Goal: Navigation & Orientation: Find specific page/section

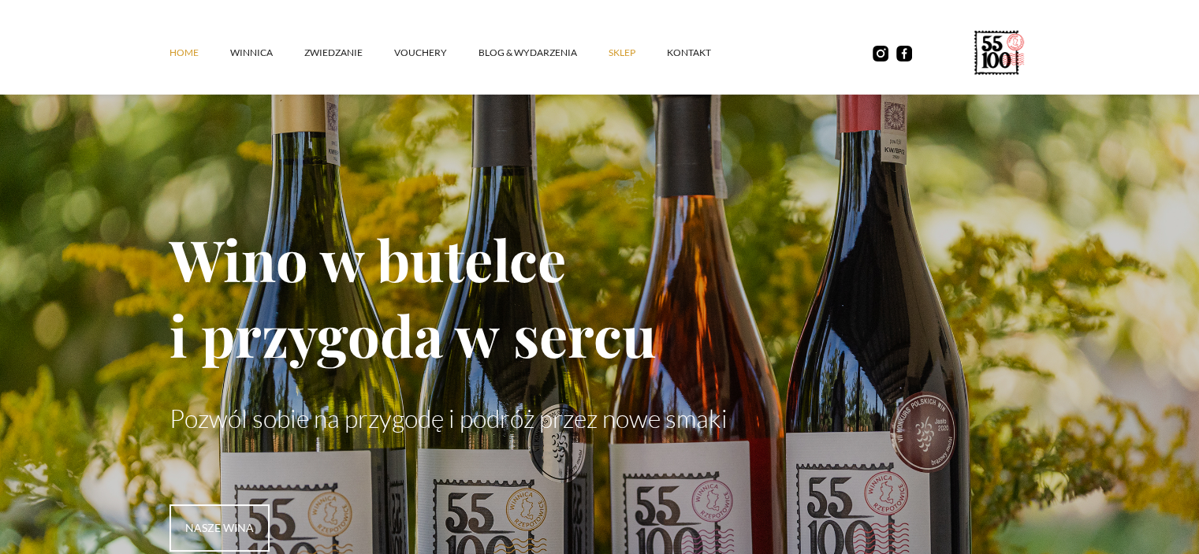
click at [620, 51] on link "SKLEP" at bounding box center [638, 52] width 58 height 47
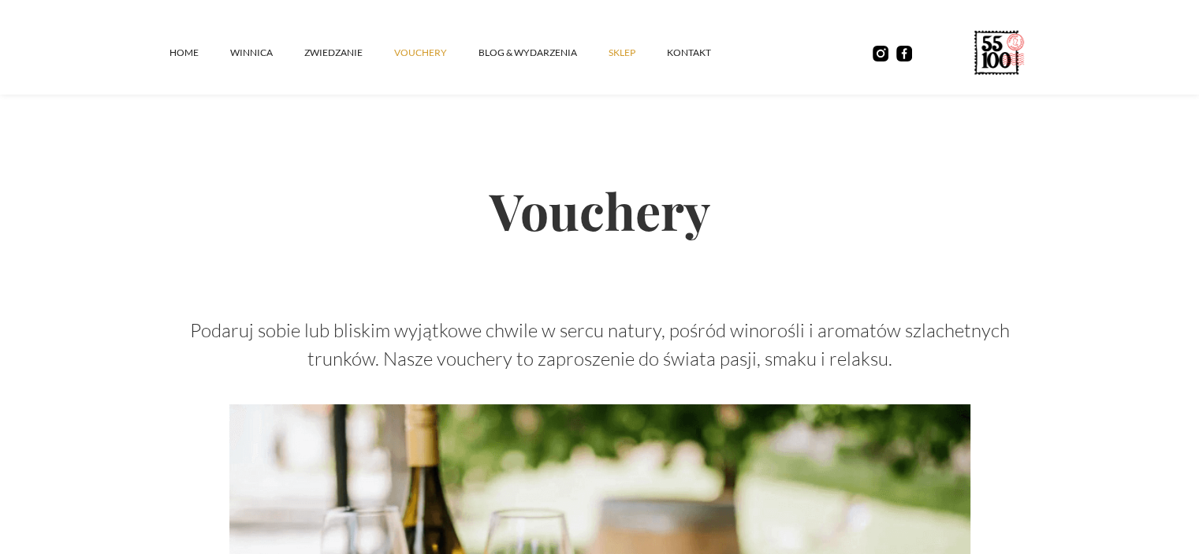
click at [617, 50] on link "SKLEP" at bounding box center [638, 52] width 58 height 47
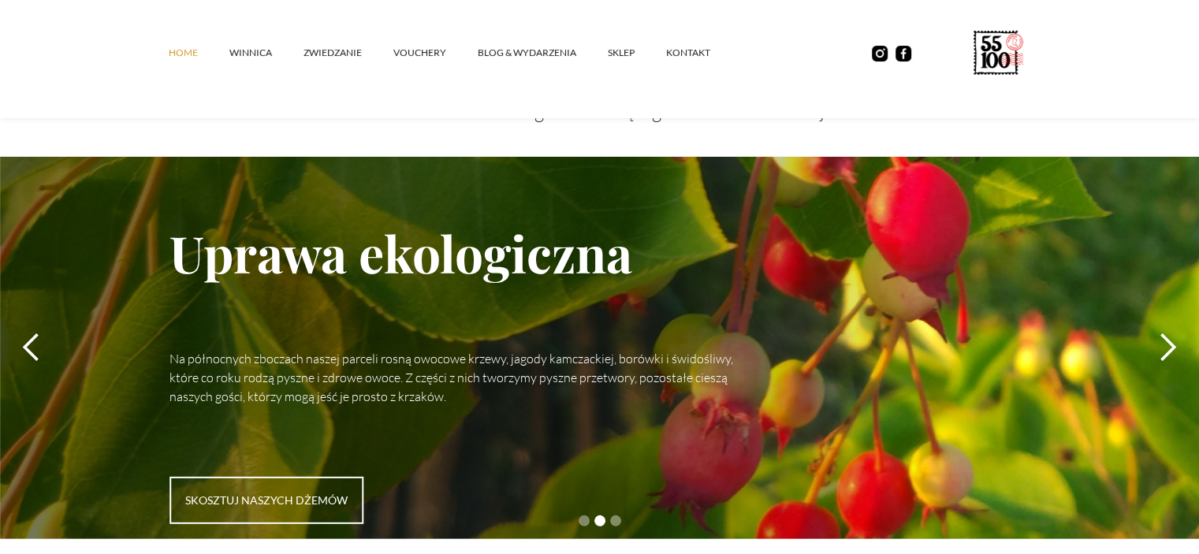
scroll to position [4494, 0]
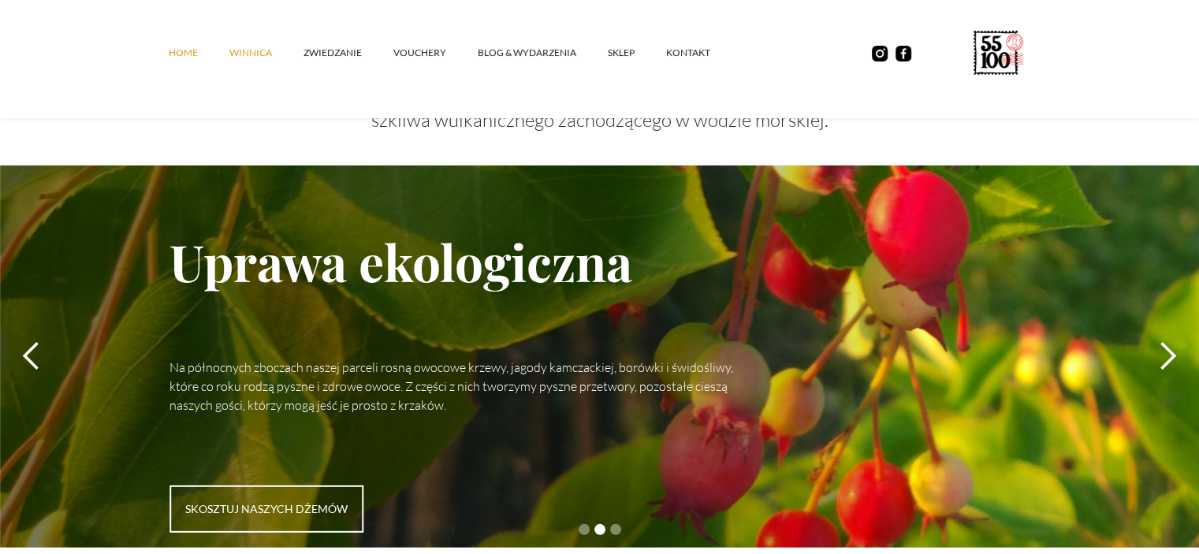
click at [259, 48] on link "winnica" at bounding box center [266, 52] width 74 height 47
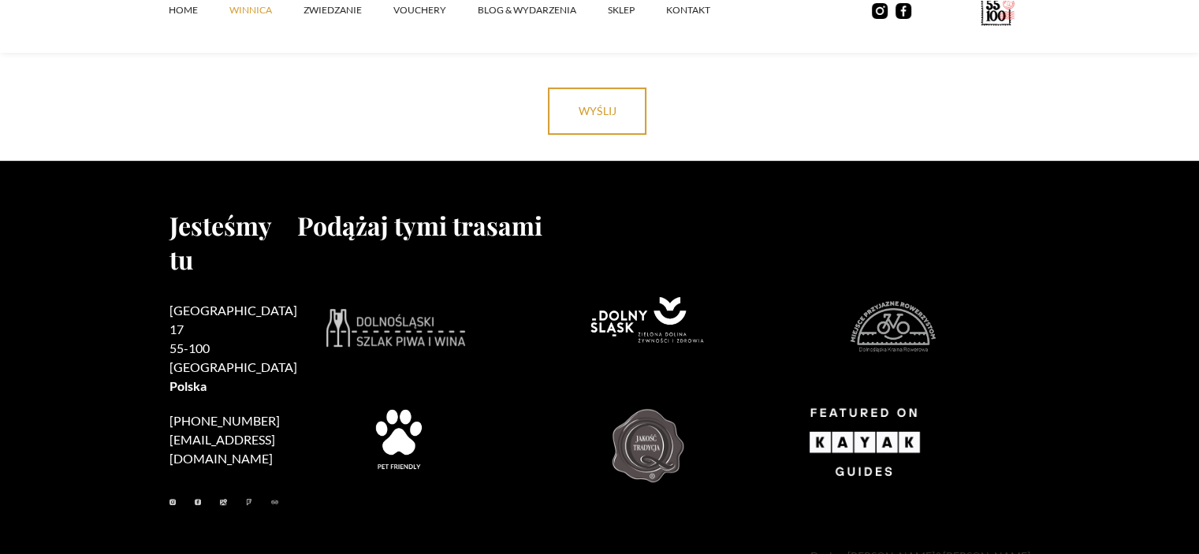
scroll to position [6746, 0]
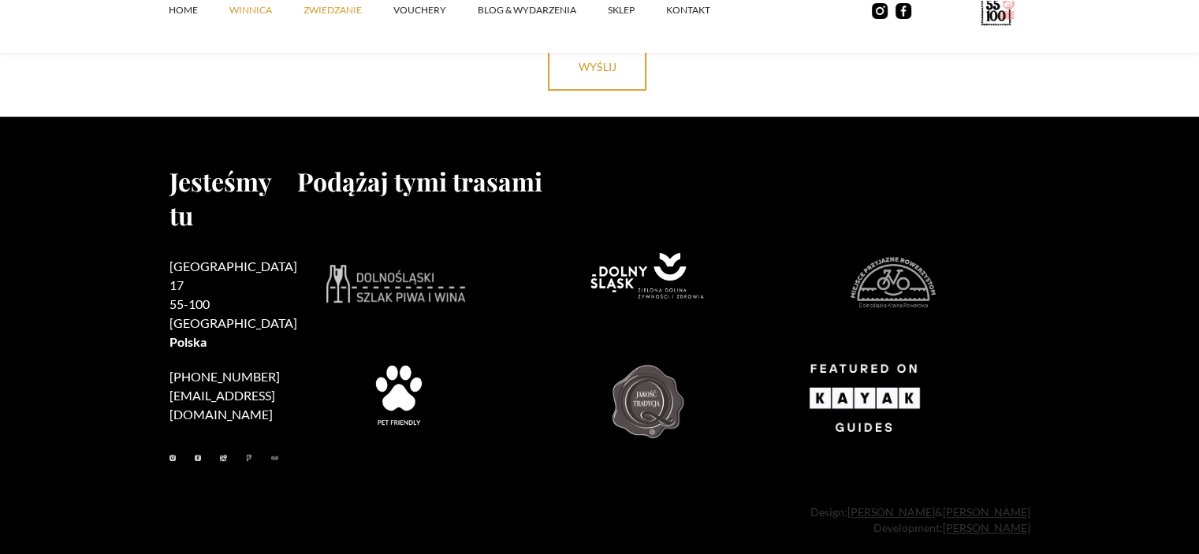
click at [341, 12] on link "ZWIEDZANIE" at bounding box center [348, 10] width 90 height 47
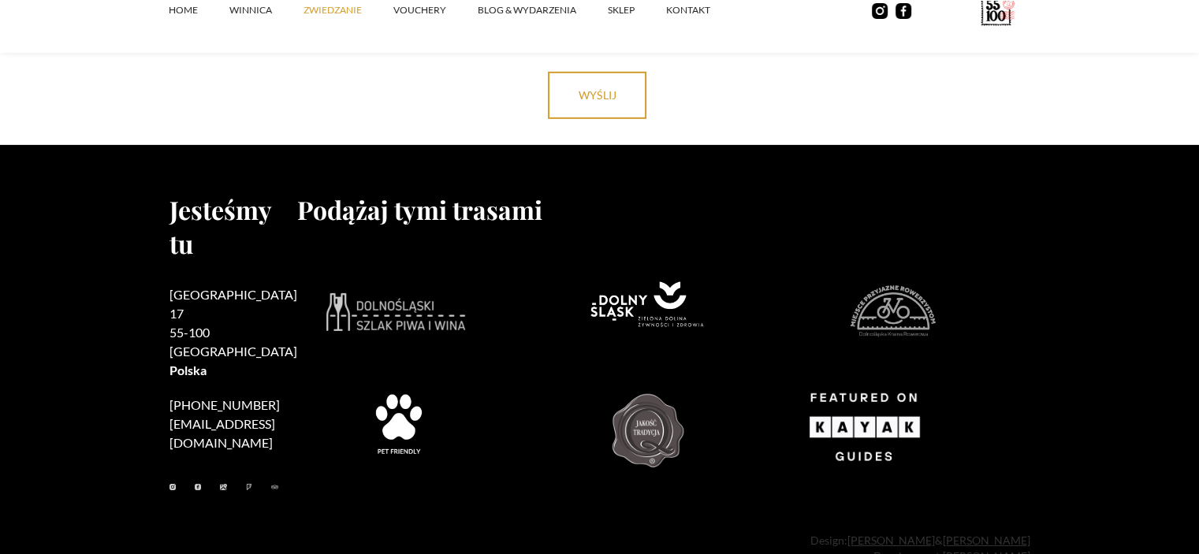
scroll to position [5068, 0]
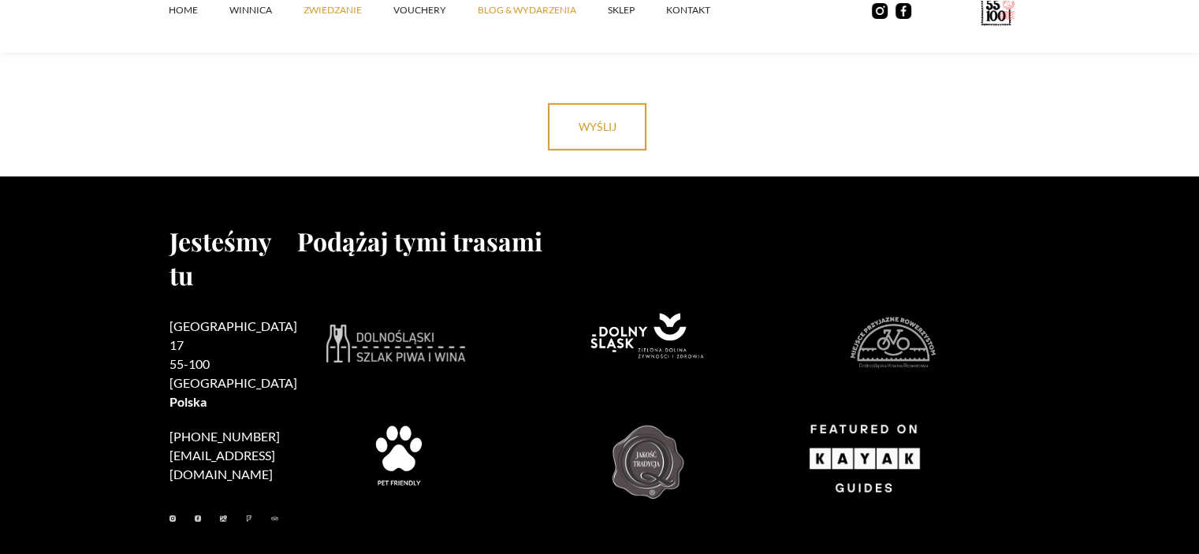
click at [511, 13] on link "Blog & Wydarzenia" at bounding box center [543, 10] width 130 height 47
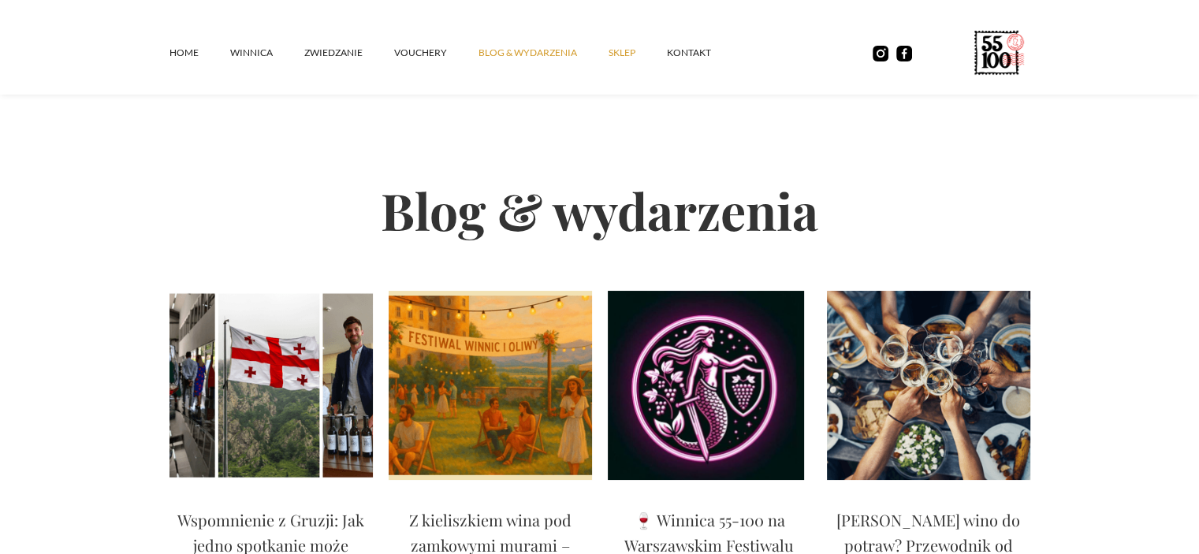
click at [621, 50] on link "SKLEP" at bounding box center [638, 52] width 58 height 47
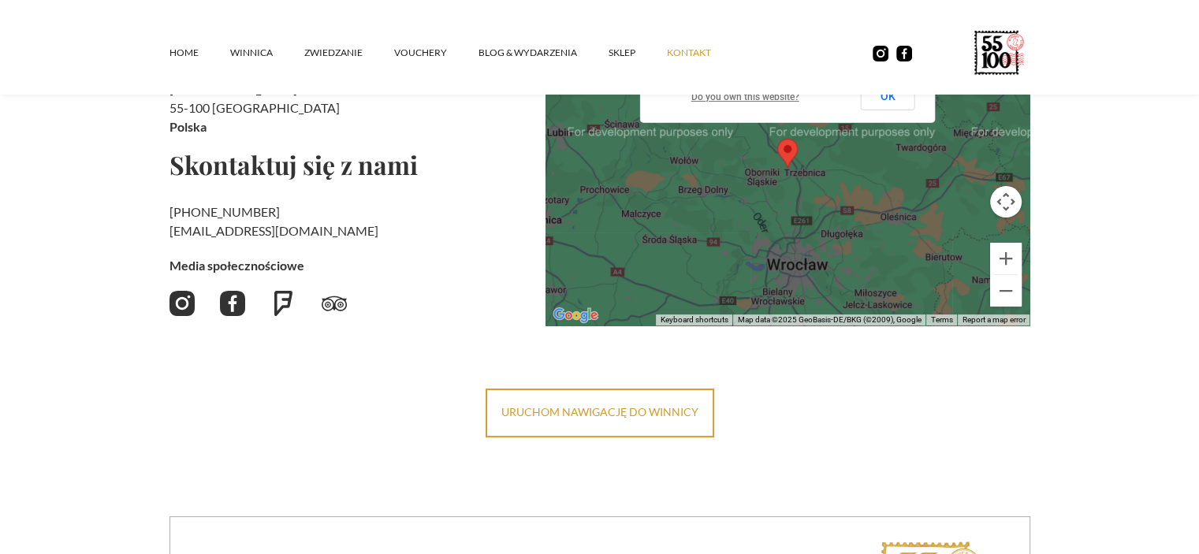
scroll to position [283, 0]
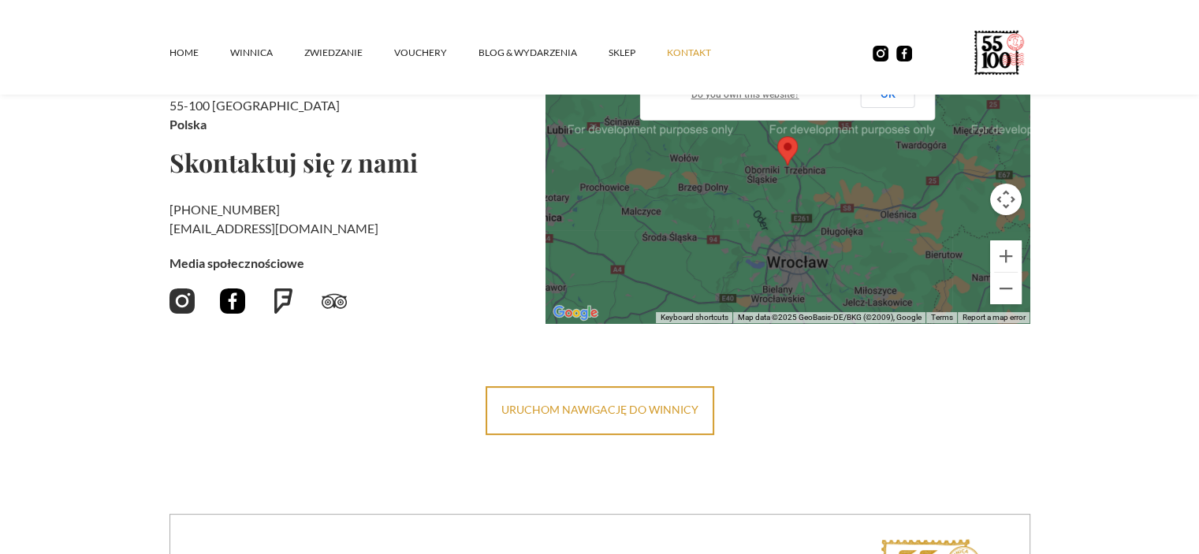
click at [225, 300] on img at bounding box center [232, 300] width 25 height 25
click at [181, 307] on img at bounding box center [181, 300] width 25 height 25
click at [229, 303] on img at bounding box center [232, 300] width 25 height 25
